Goal: Task Accomplishment & Management: Complete application form

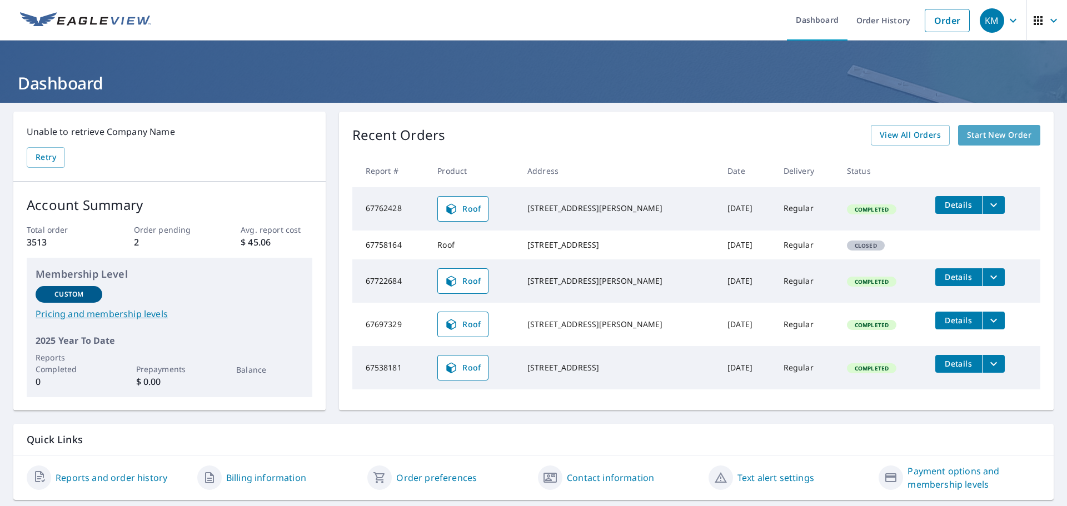
click at [532, 138] on span "Start New Order" at bounding box center [999, 135] width 64 height 14
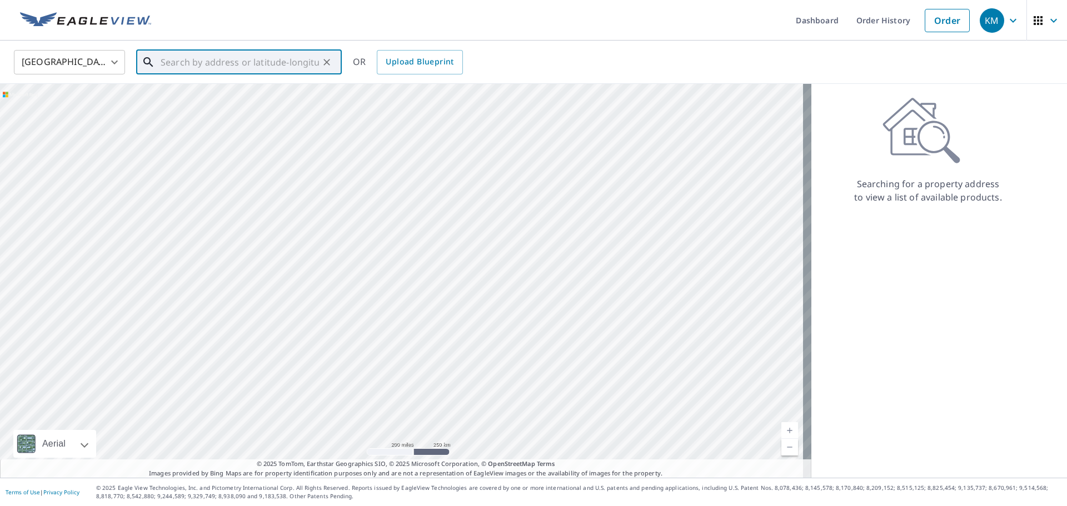
click at [166, 66] on input "text" at bounding box center [240, 62] width 158 height 31
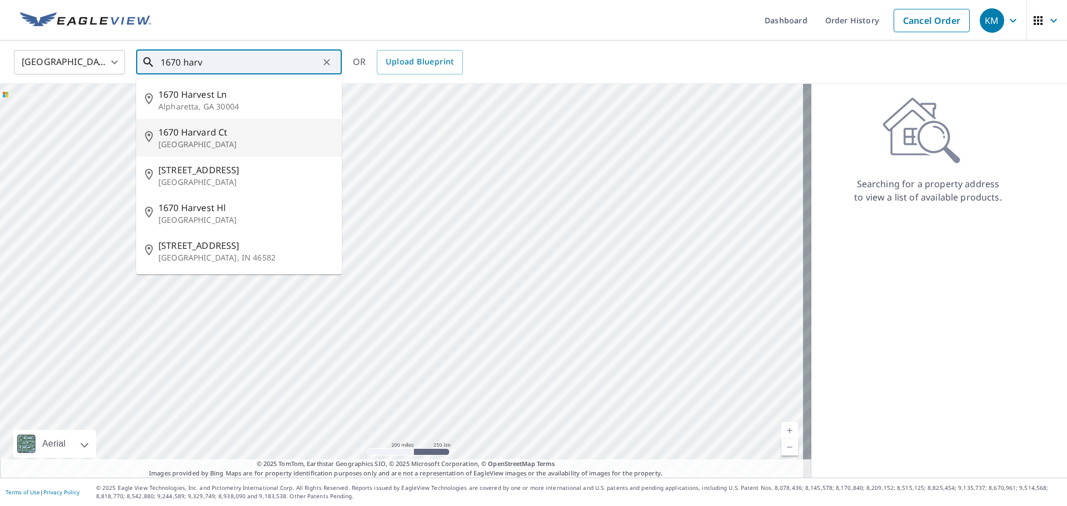
click at [220, 133] on span "1670 Harvard Ct" at bounding box center [245, 132] width 175 height 13
type input "[STREET_ADDRESS]"
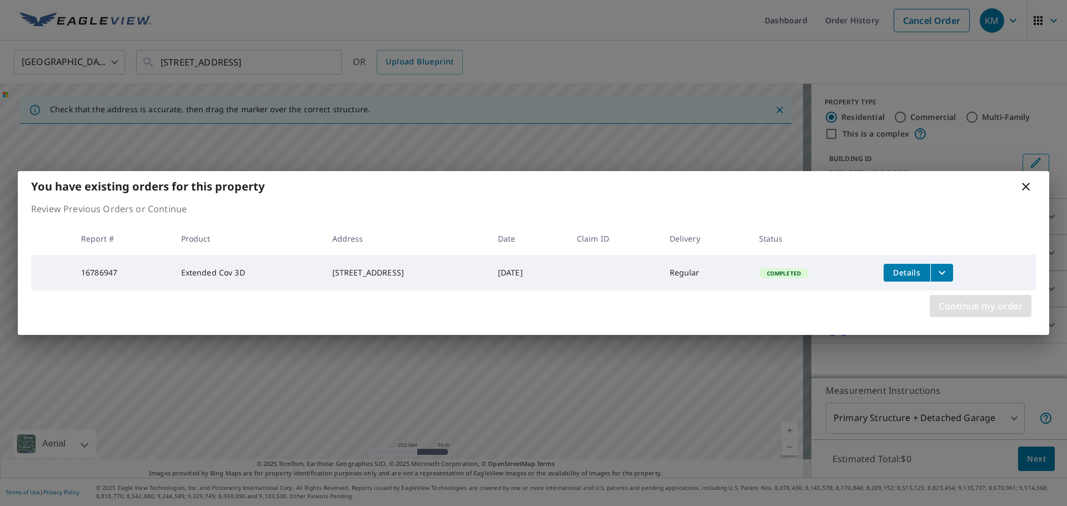
click at [532, 218] on span "Continue my order" at bounding box center [981, 306] width 84 height 16
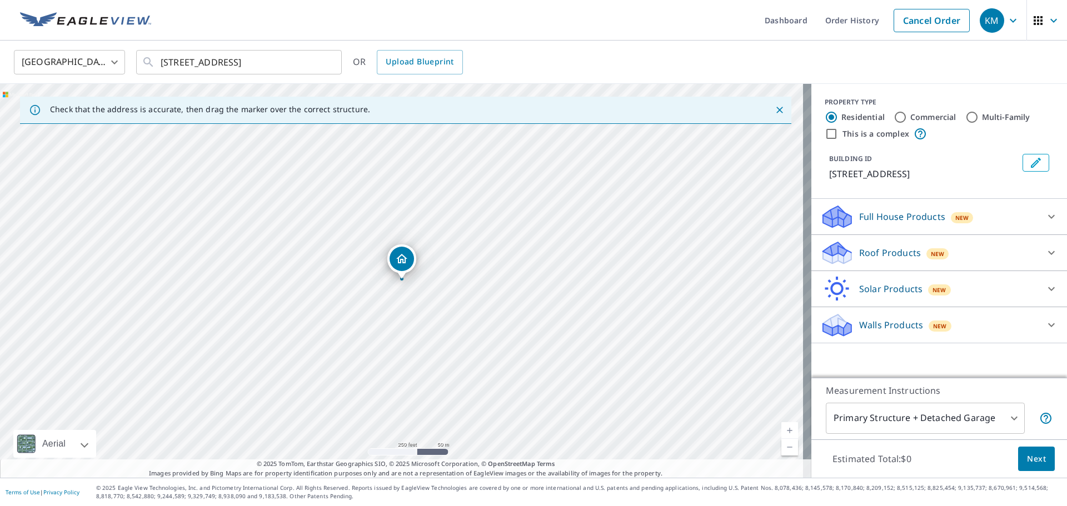
click at [532, 218] on div "New" at bounding box center [937, 253] width 23 height 11
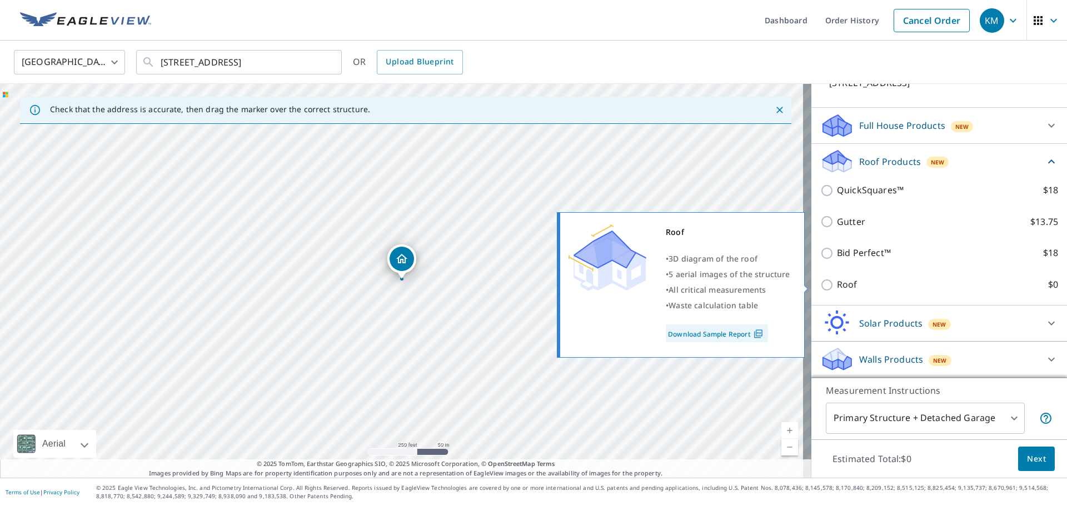
click at [532, 218] on input "Roof $0" at bounding box center [828, 284] width 17 height 13
checkbox input "true"
type input "3"
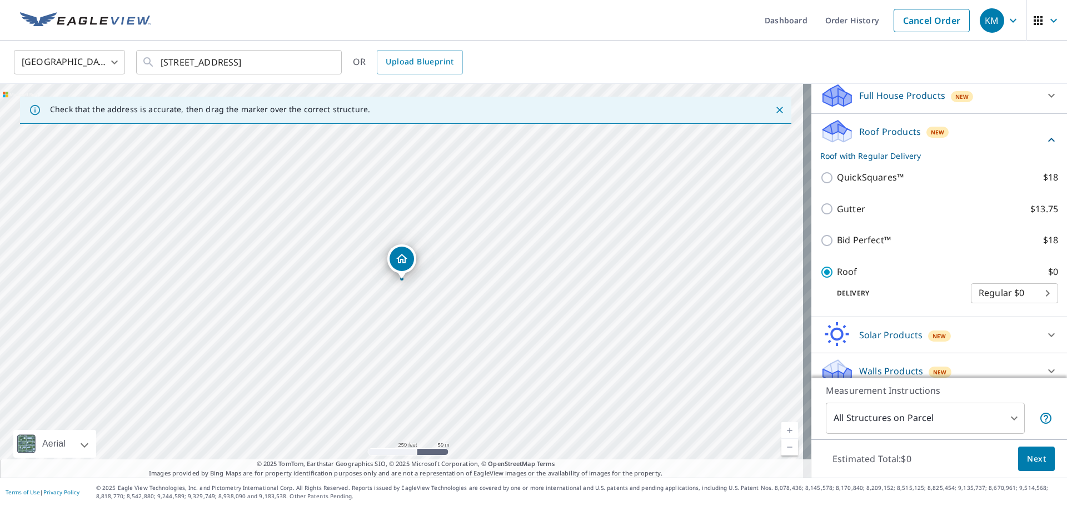
scroll to position [61, 0]
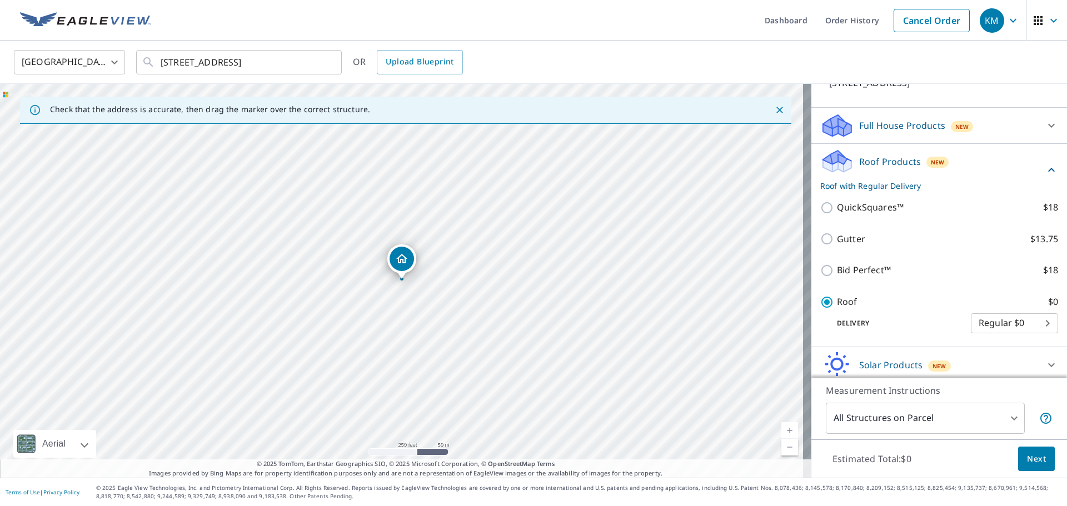
click at [532, 218] on span "Next" at bounding box center [1036, 459] width 19 height 14
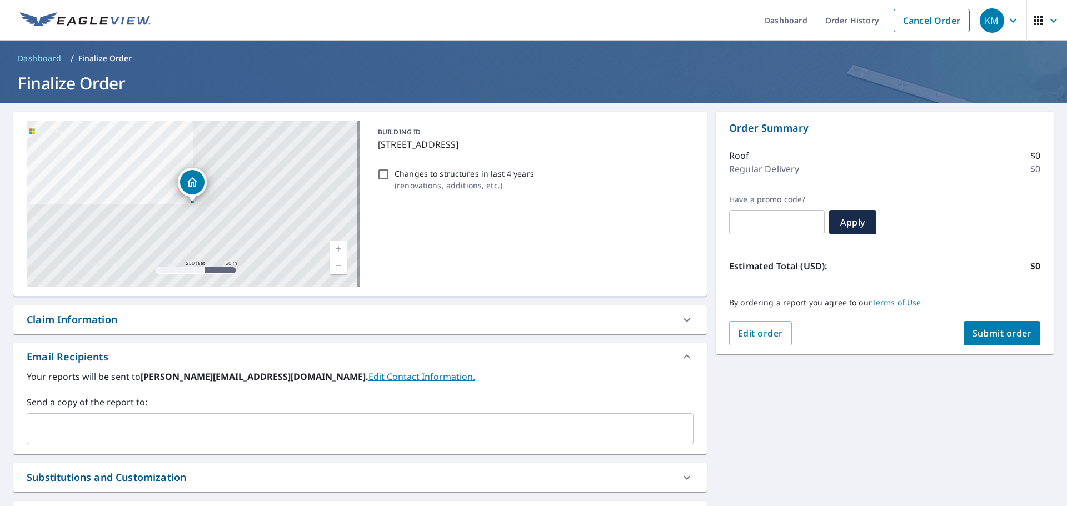
click at [532, 218] on span "Submit order" at bounding box center [1002, 333] width 59 height 12
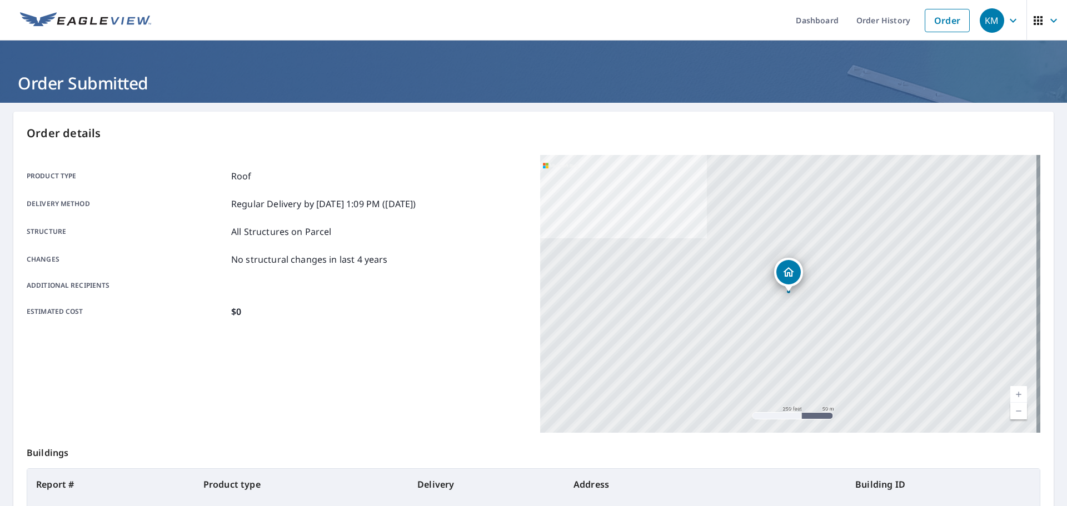
scroll to position [148, 0]
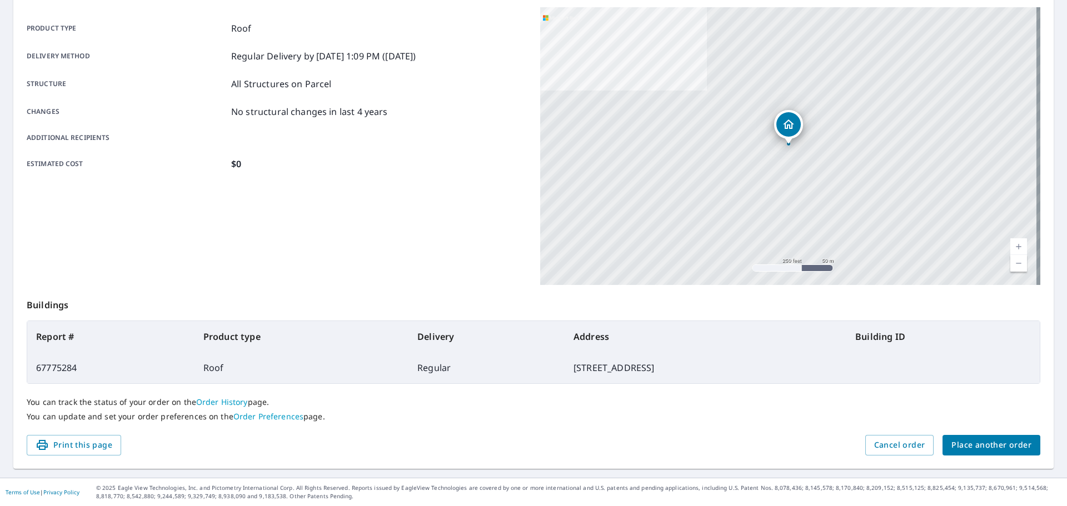
click at [532, 218] on span "Place another order" at bounding box center [991, 445] width 80 height 14
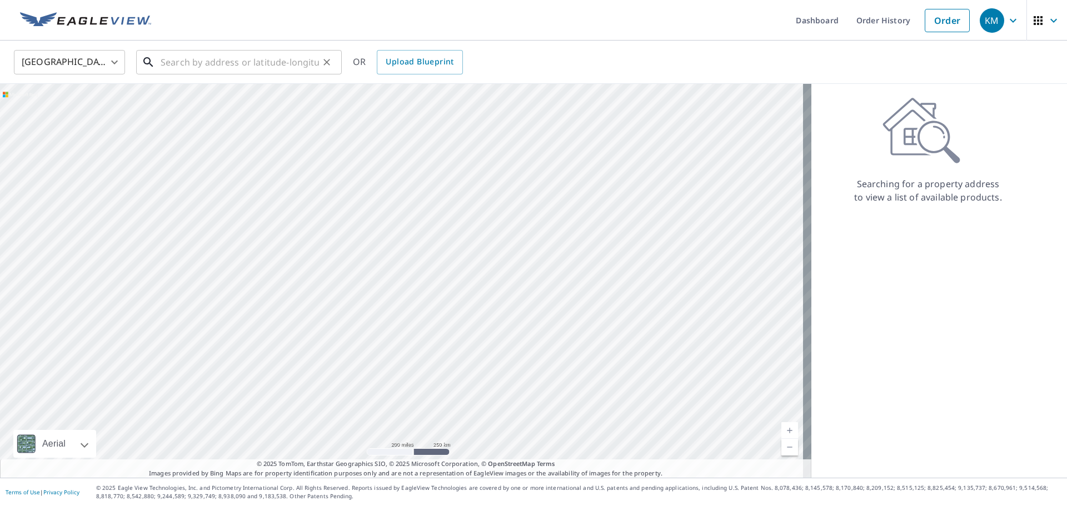
click at [198, 58] on input "text" at bounding box center [240, 62] width 158 height 31
paste input "[STREET_ADDRESS]"
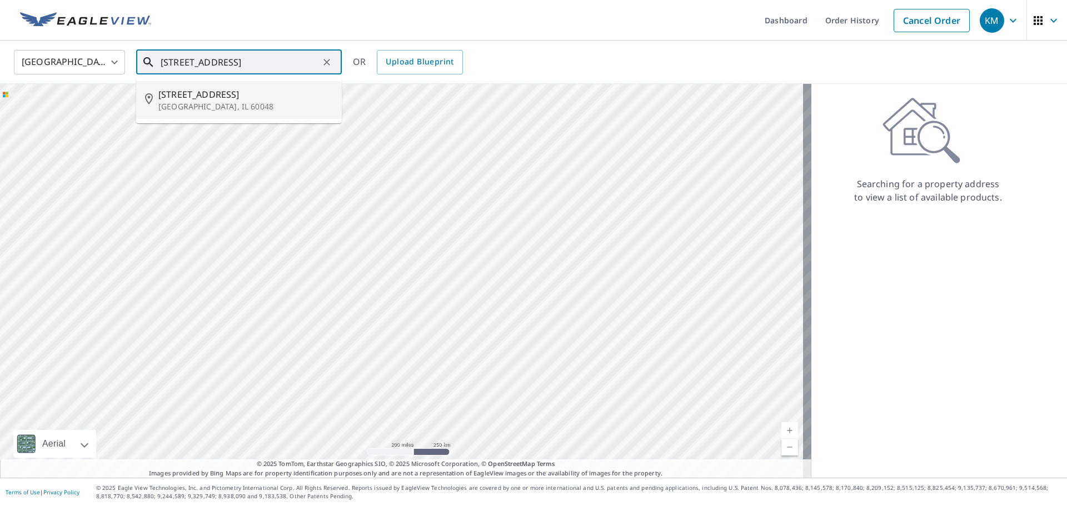
click at [197, 93] on span "[STREET_ADDRESS]" at bounding box center [245, 94] width 175 height 13
type input "[STREET_ADDRESS]"
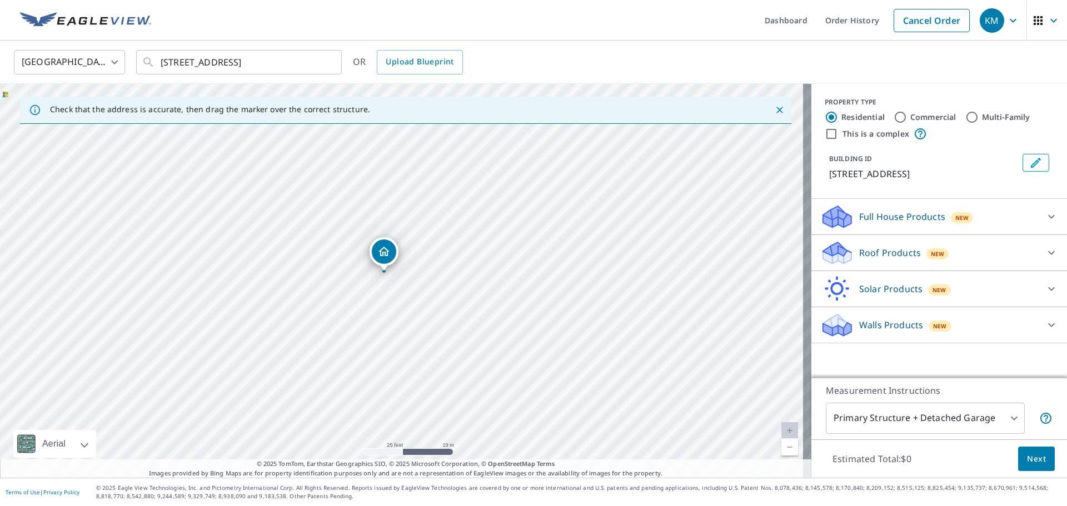
click at [532, 218] on div "Roof Products New" at bounding box center [929, 253] width 218 height 26
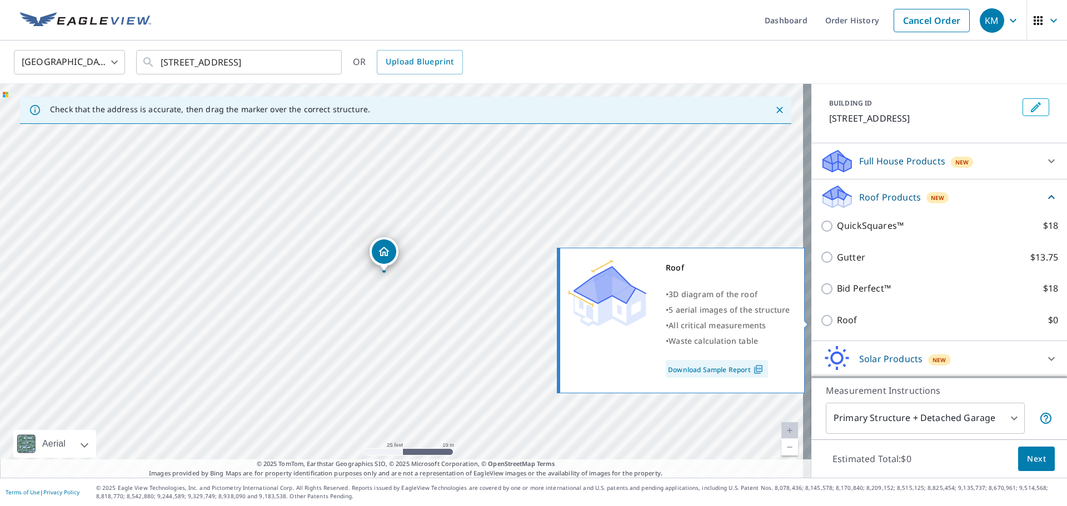
click at [532, 218] on p "Roof" at bounding box center [847, 320] width 21 height 14
click at [532, 218] on input "Roof $0" at bounding box center [828, 320] width 17 height 13
checkbox input "true"
type input "3"
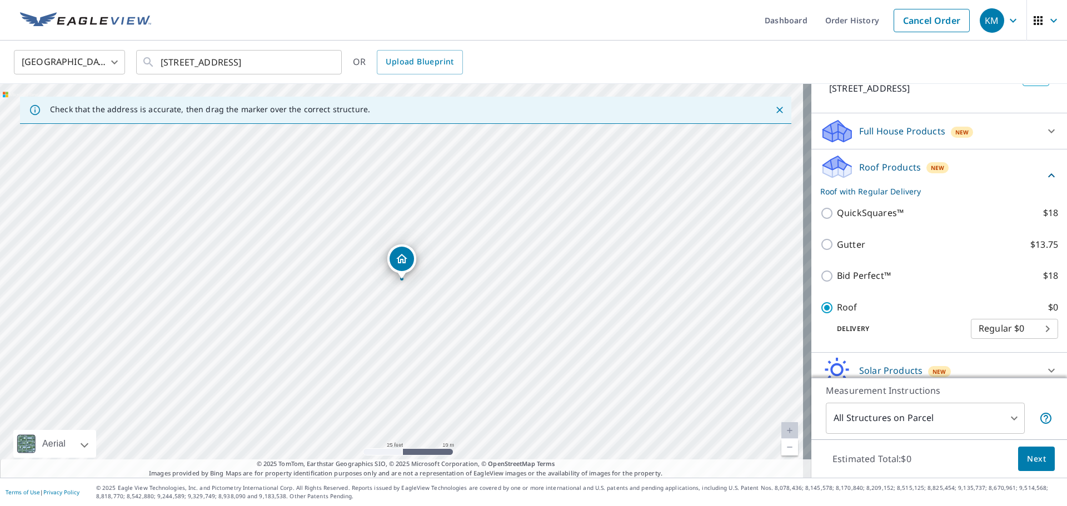
scroll to position [26, 0]
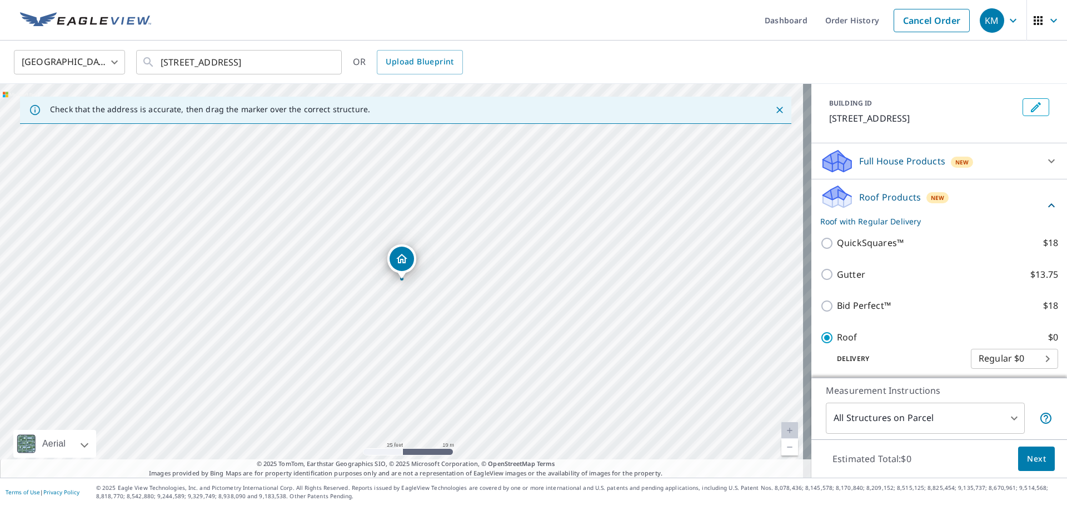
click at [532, 218] on span "Next" at bounding box center [1036, 459] width 19 height 14
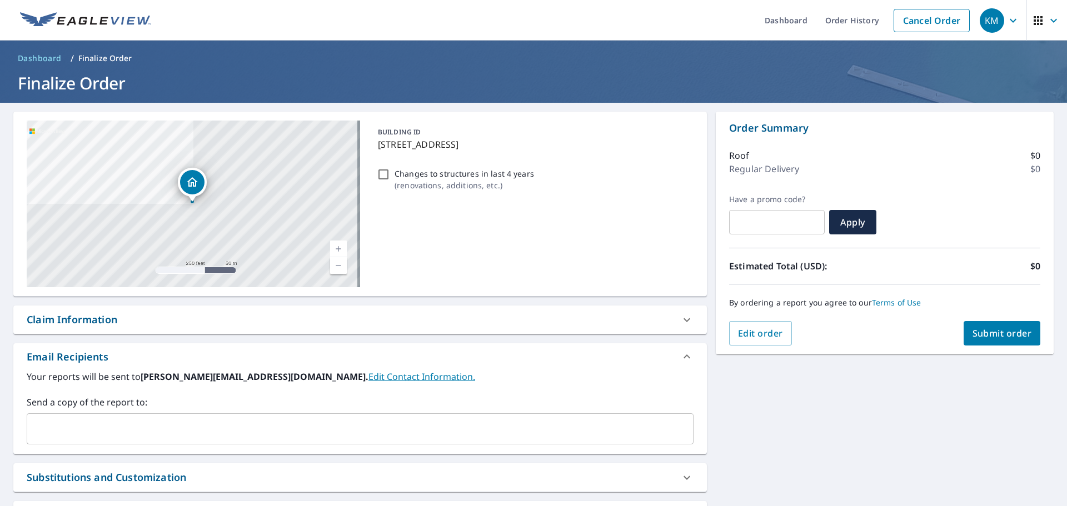
click at [532, 218] on span "Submit order" at bounding box center [1002, 333] width 59 height 12
